Goal: Transaction & Acquisition: Obtain resource

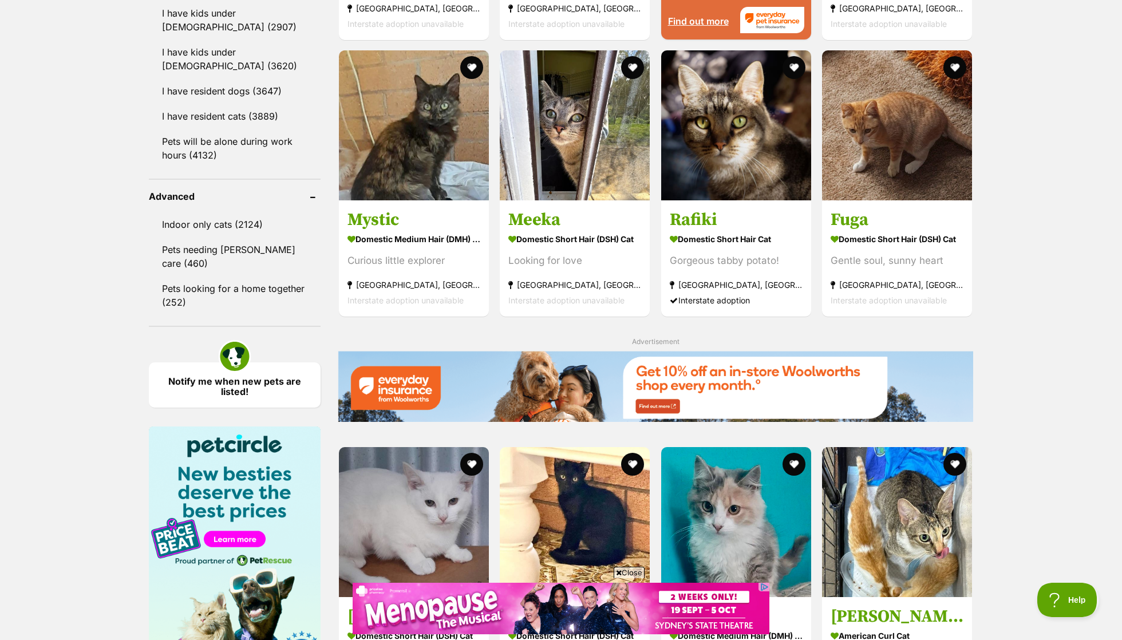
scroll to position [1371, 0]
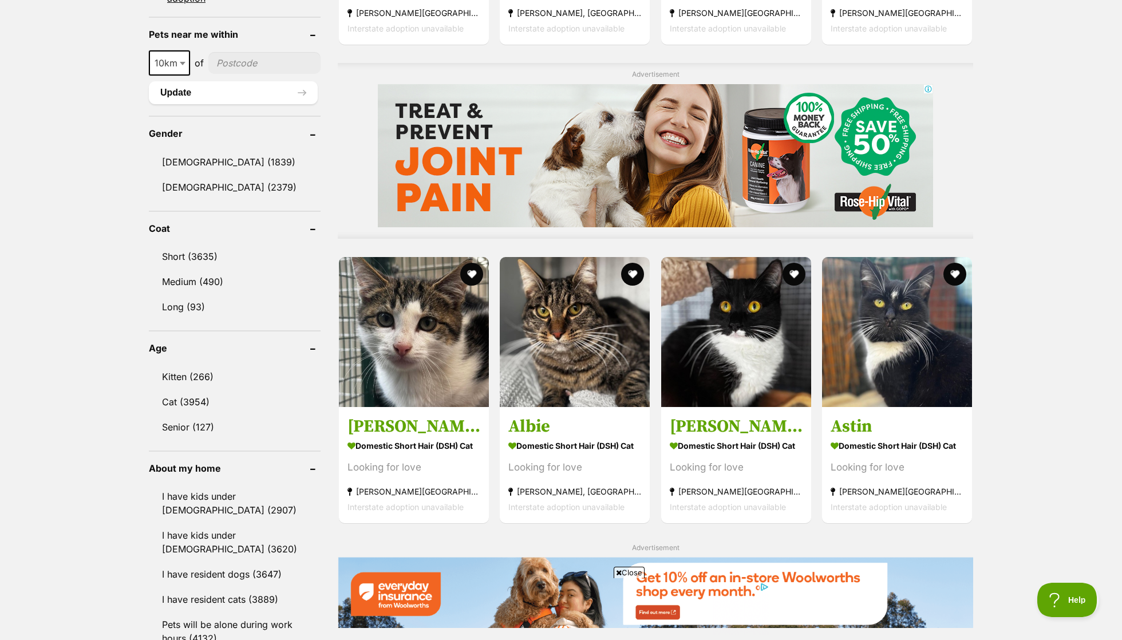
scroll to position [882, 0]
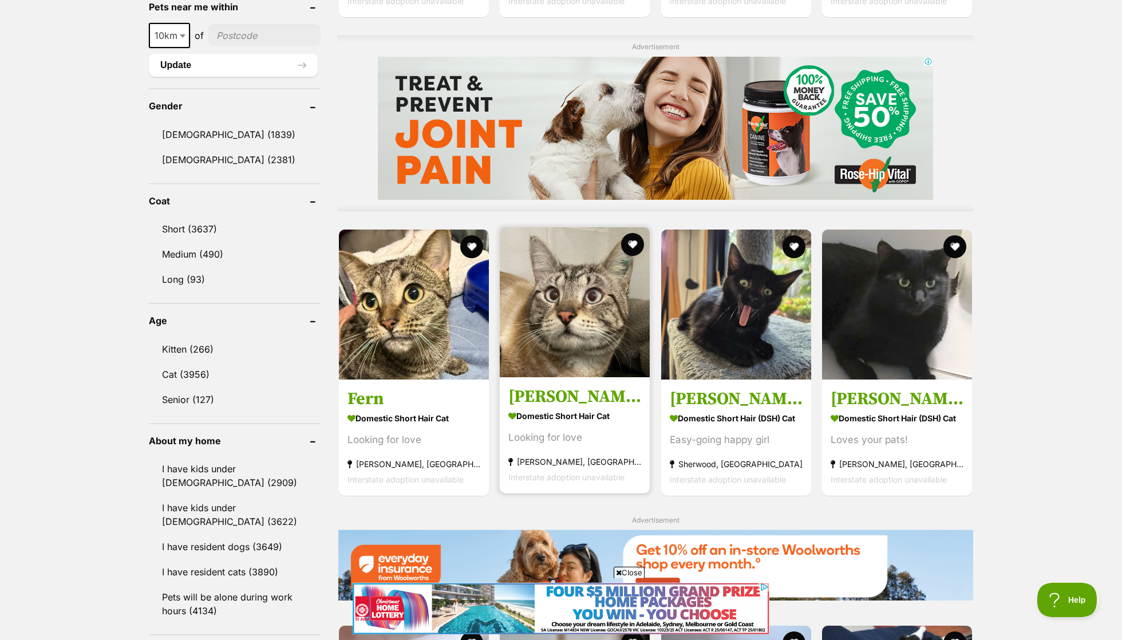
click at [585, 332] on img at bounding box center [575, 302] width 150 height 150
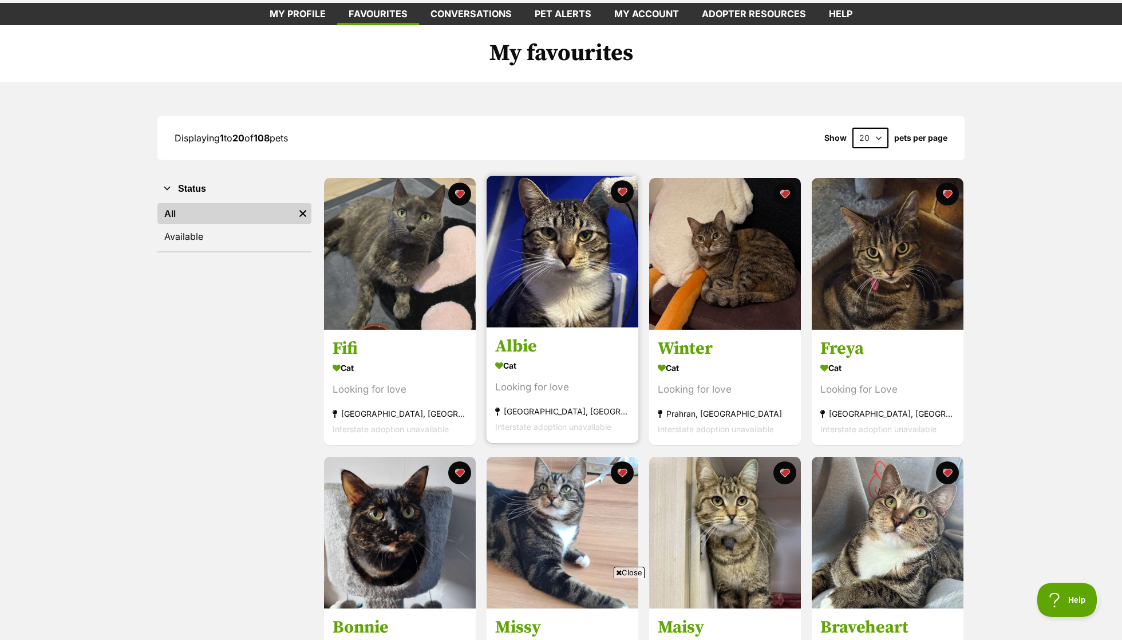
click at [564, 385] on div "Looking for love" at bounding box center [562, 387] width 134 height 15
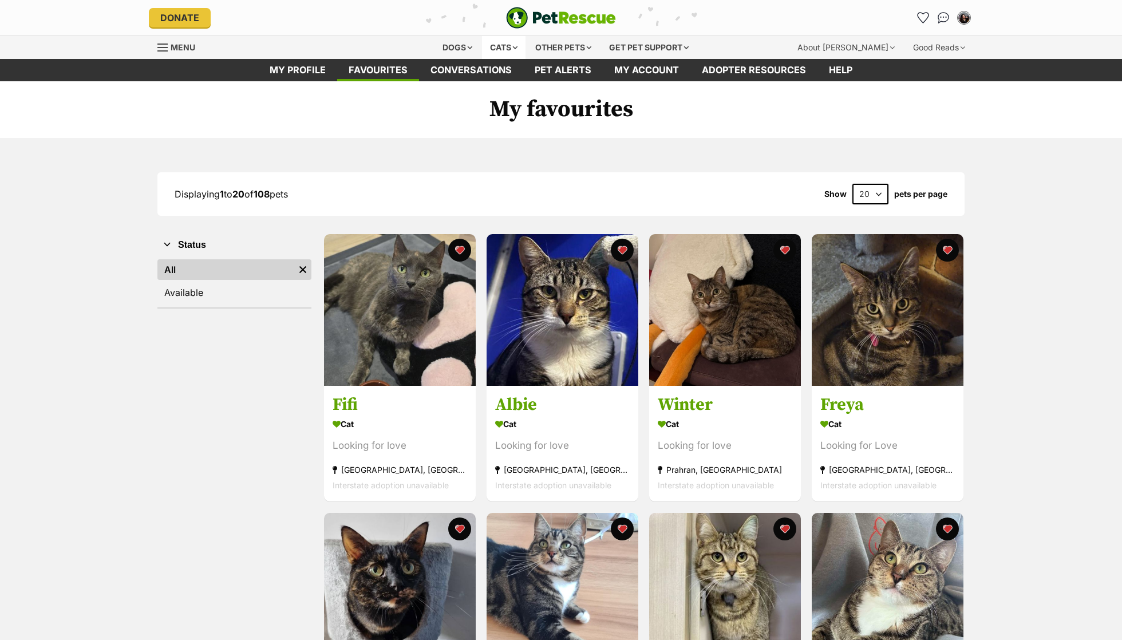
click at [505, 36] on div "Cats" at bounding box center [503, 47] width 43 height 23
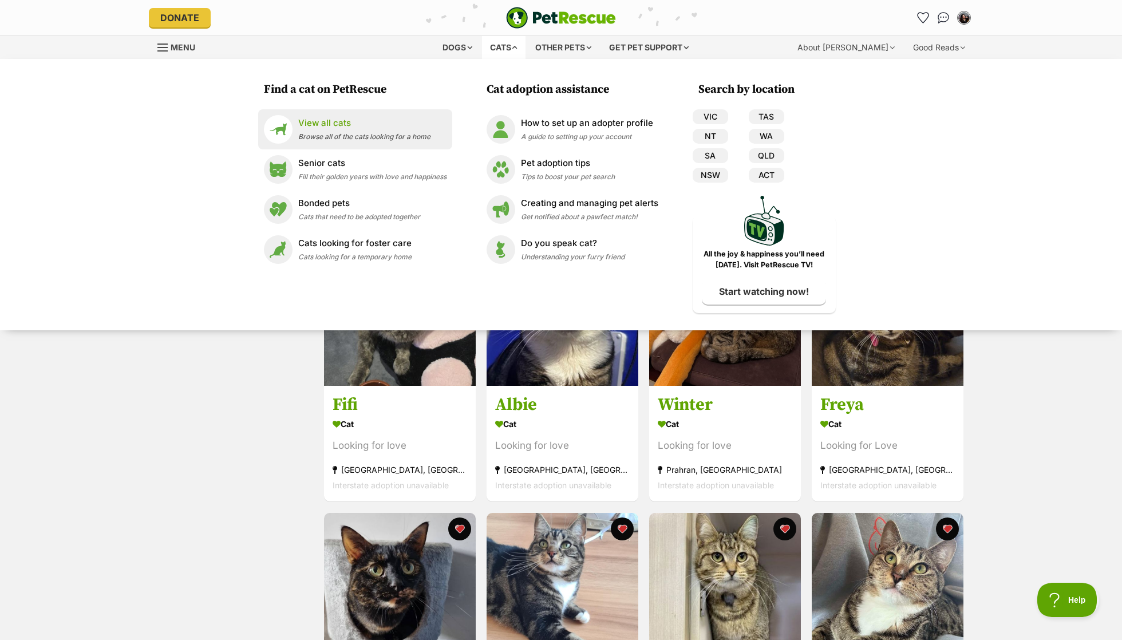
click at [431, 132] on link "View all cats Browse all of the cats looking for a home" at bounding box center [355, 129] width 183 height 29
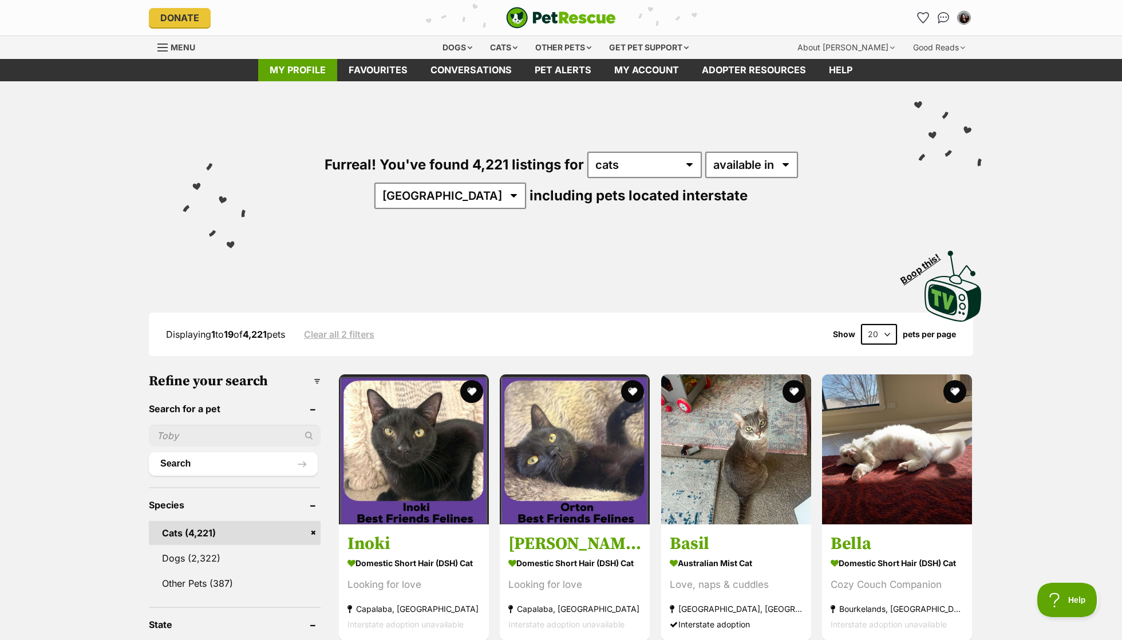
click at [275, 69] on link "My profile" at bounding box center [297, 70] width 79 height 22
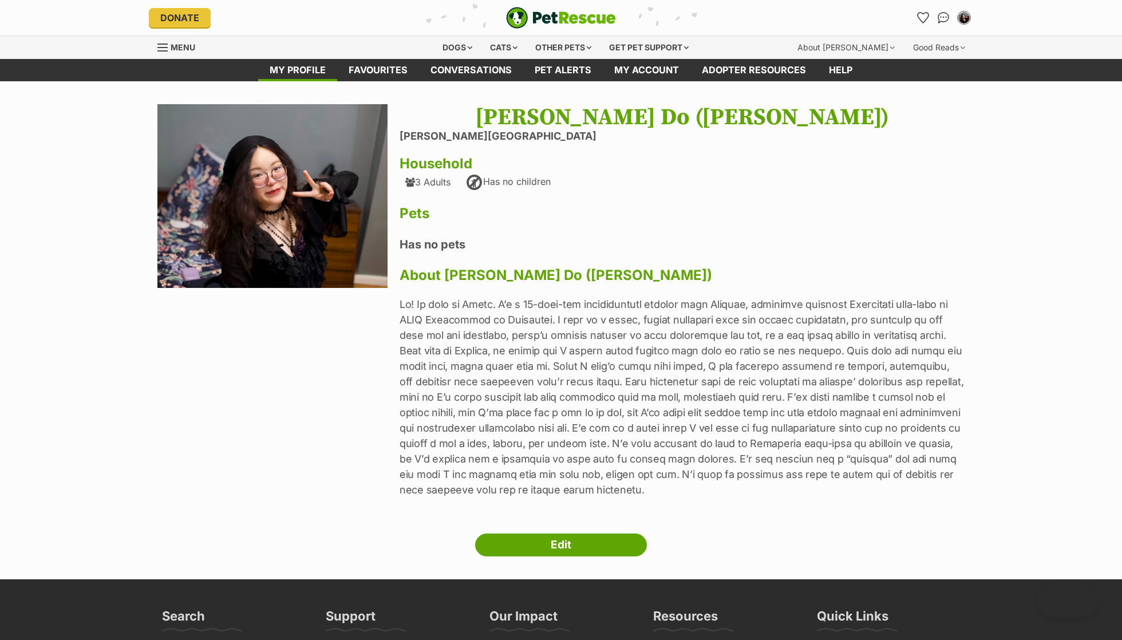
click at [549, 381] on p at bounding box center [681, 396] width 565 height 201
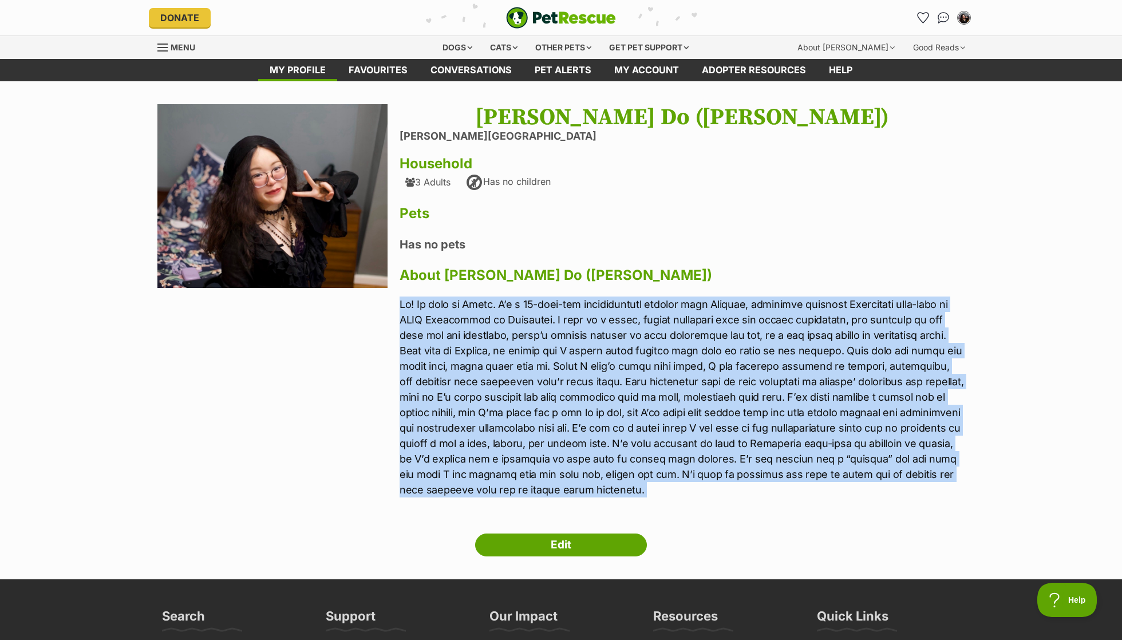
click at [544, 237] on h4 "Has no pets" at bounding box center [681, 244] width 565 height 15
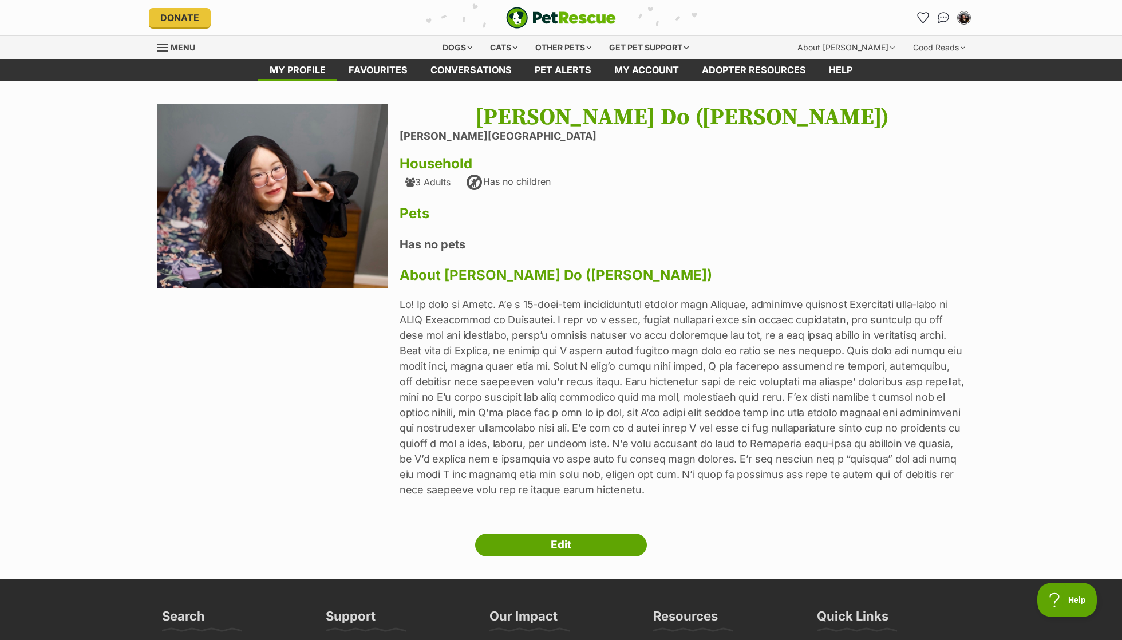
click at [814, 354] on p at bounding box center [681, 396] width 565 height 201
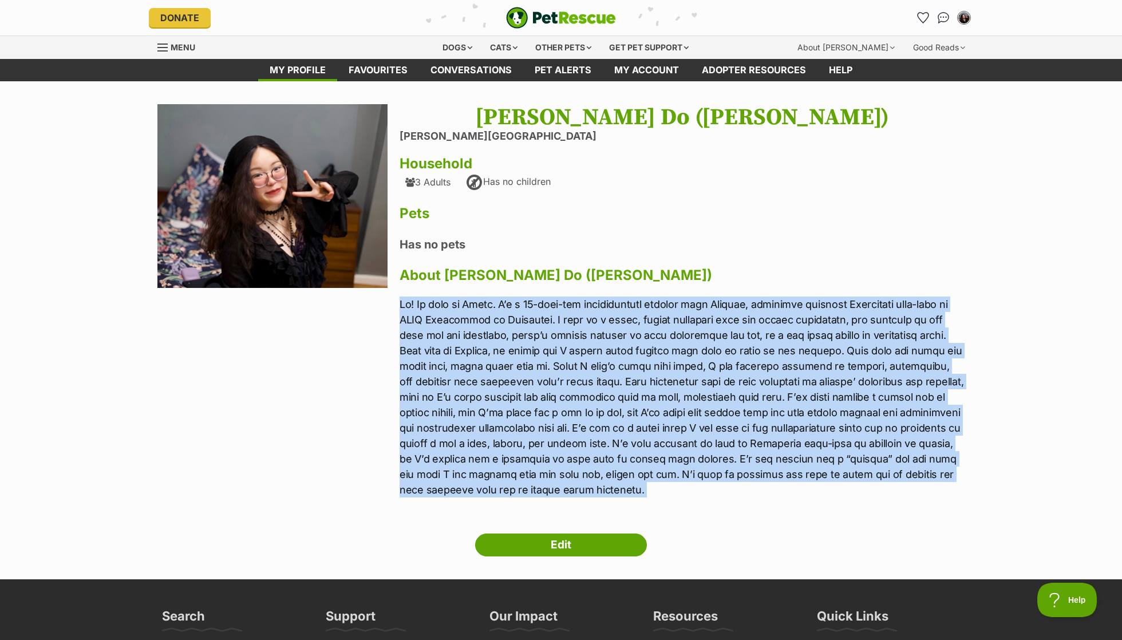
click at [710, 366] on p at bounding box center [681, 396] width 565 height 201
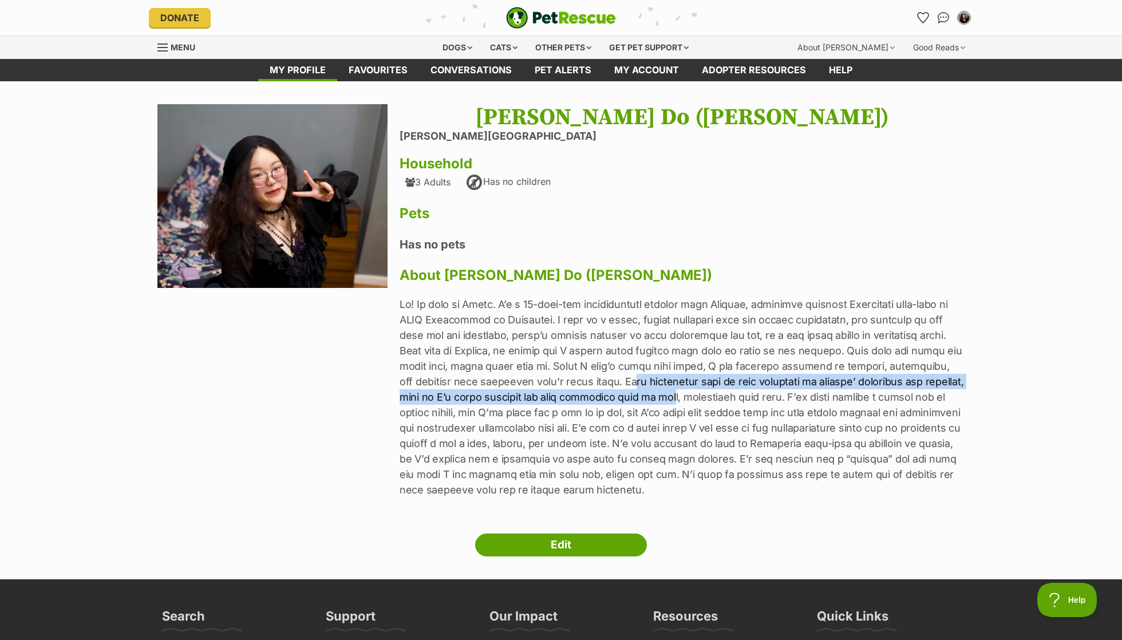
drag, startPoint x: 618, startPoint y: 383, endPoint x: 698, endPoint y: 397, distance: 81.4
click at [698, 397] on p at bounding box center [681, 396] width 565 height 201
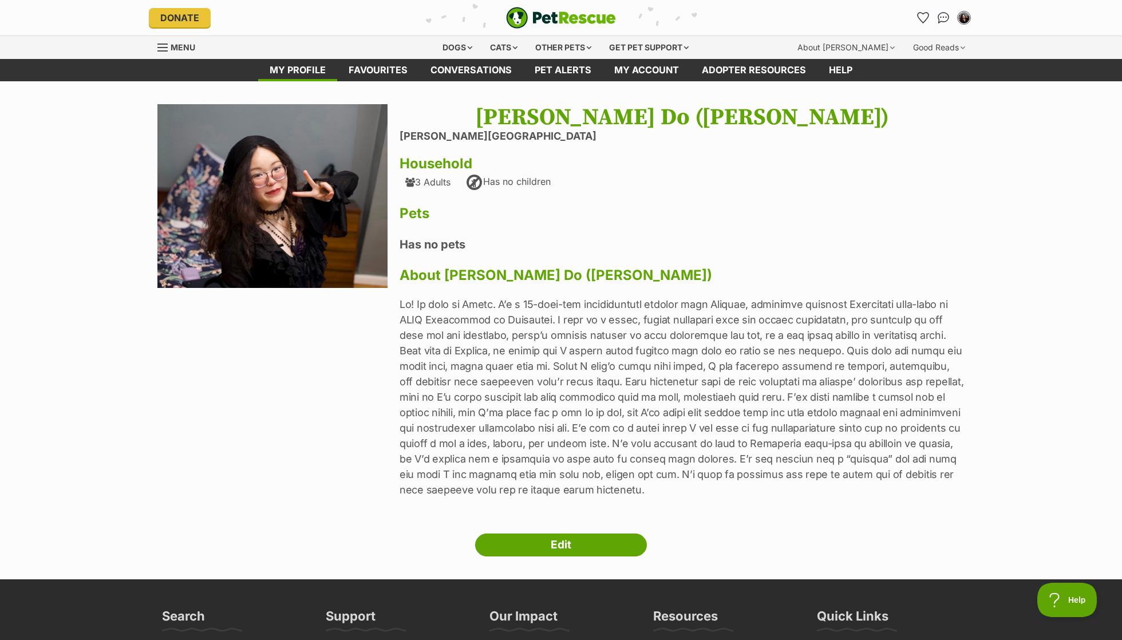
click at [698, 397] on p at bounding box center [681, 396] width 565 height 201
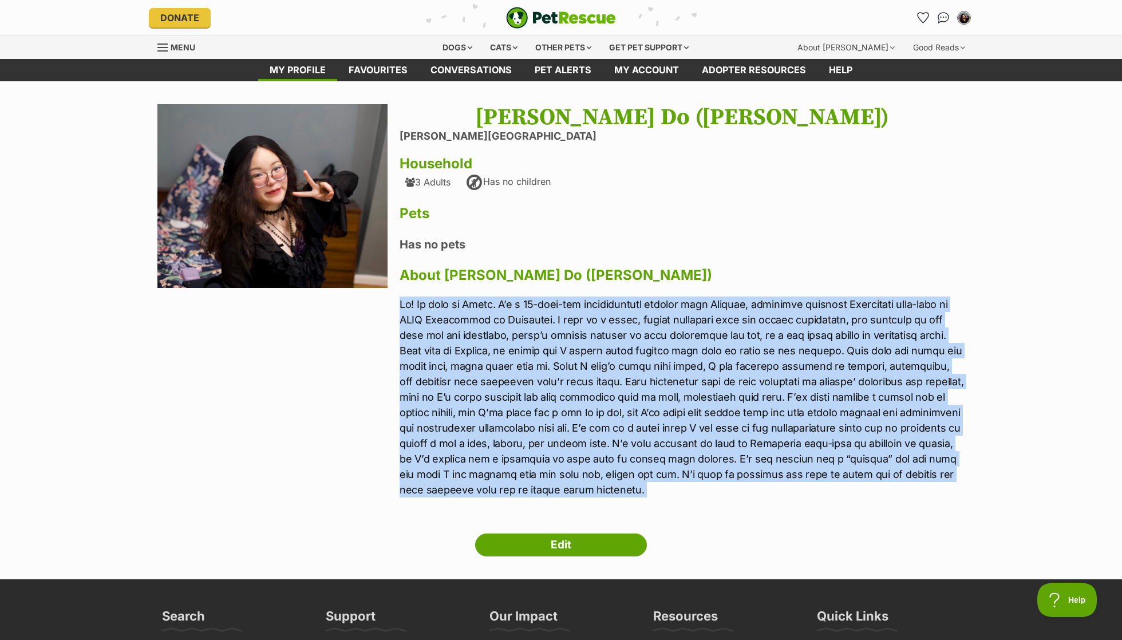
click at [698, 397] on p at bounding box center [681, 396] width 565 height 201
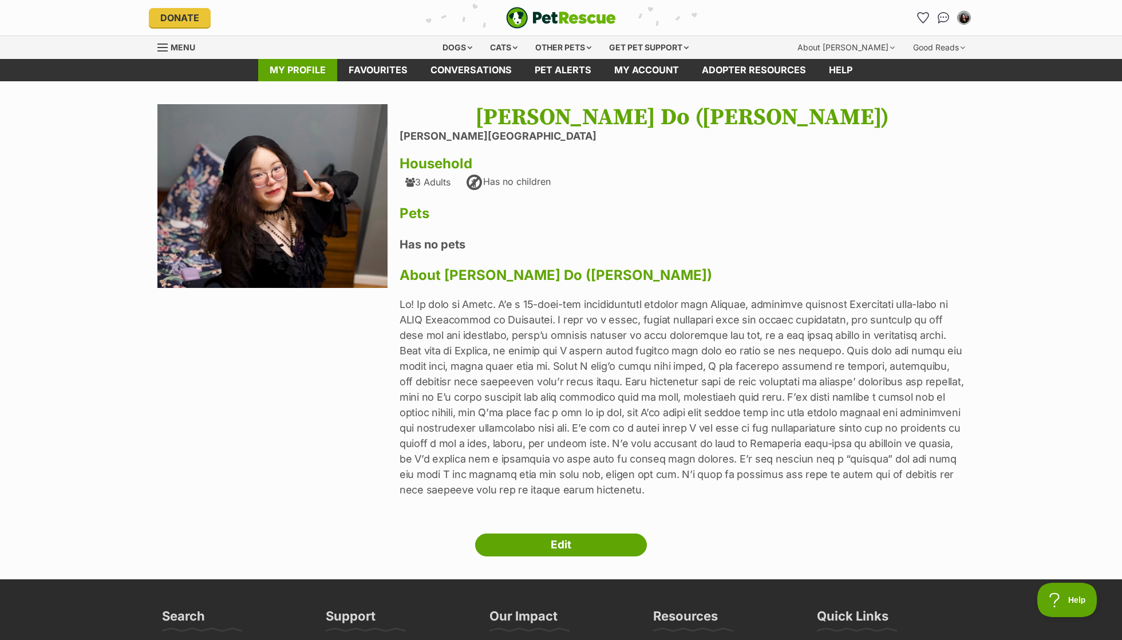
click at [322, 73] on link "My profile" at bounding box center [297, 70] width 79 height 22
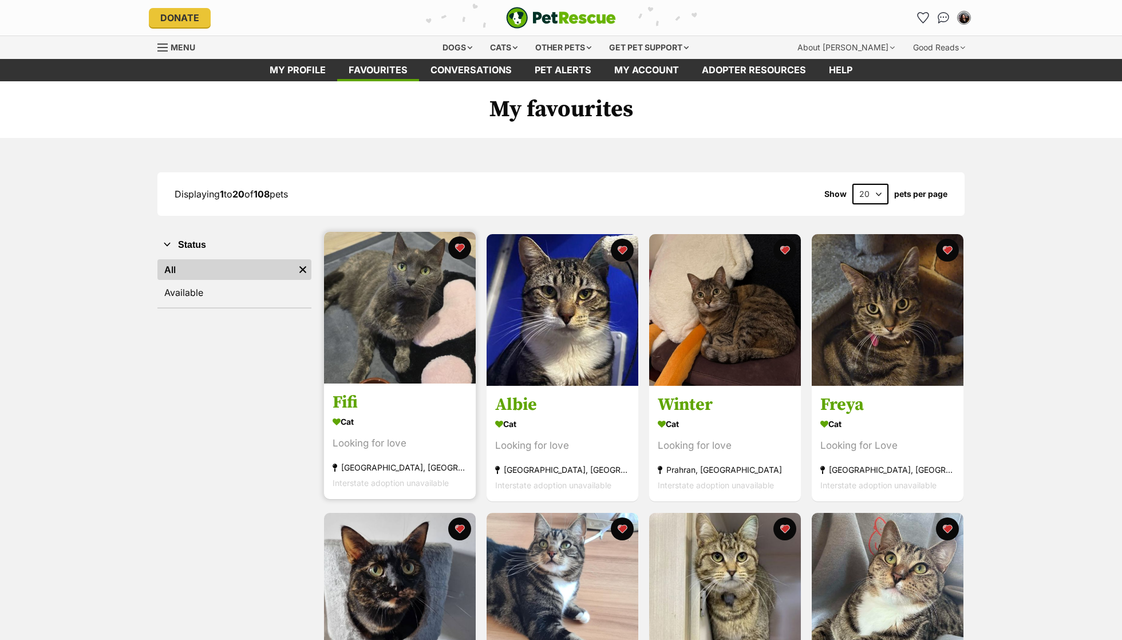
click at [413, 270] on img at bounding box center [400, 308] width 152 height 152
